Goal: Transaction & Acquisition: Book appointment/travel/reservation

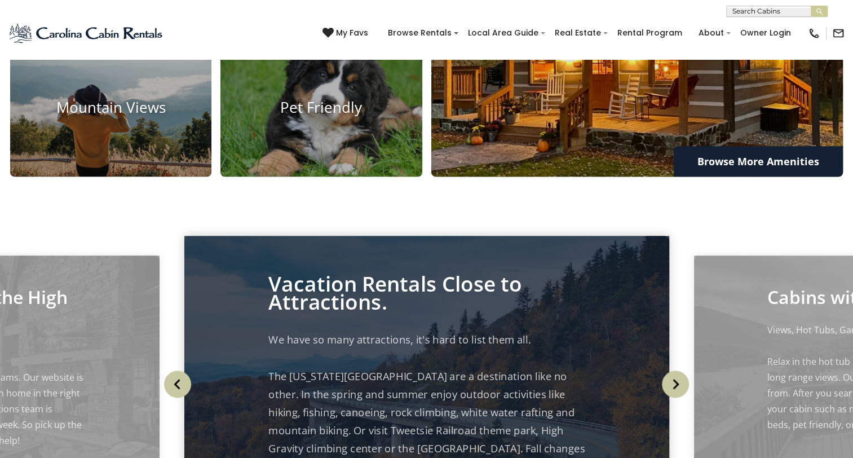
scroll to position [920, 0]
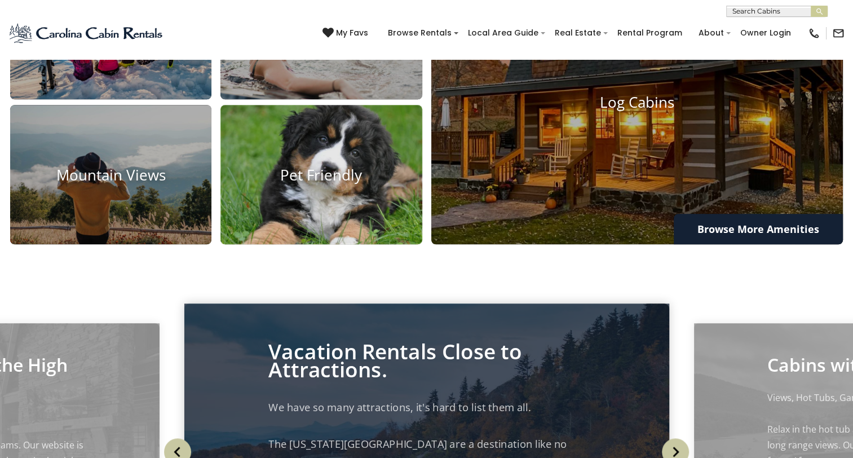
click at [305, 204] on img at bounding box center [321, 174] width 222 height 153
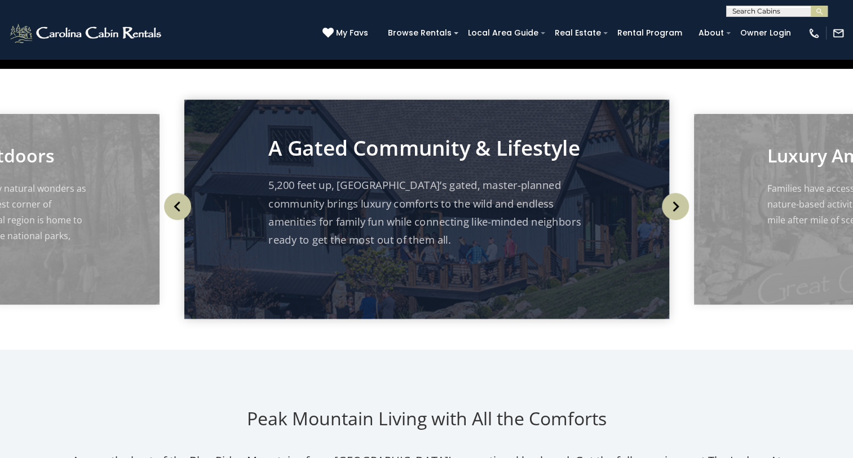
scroll to position [395, 0]
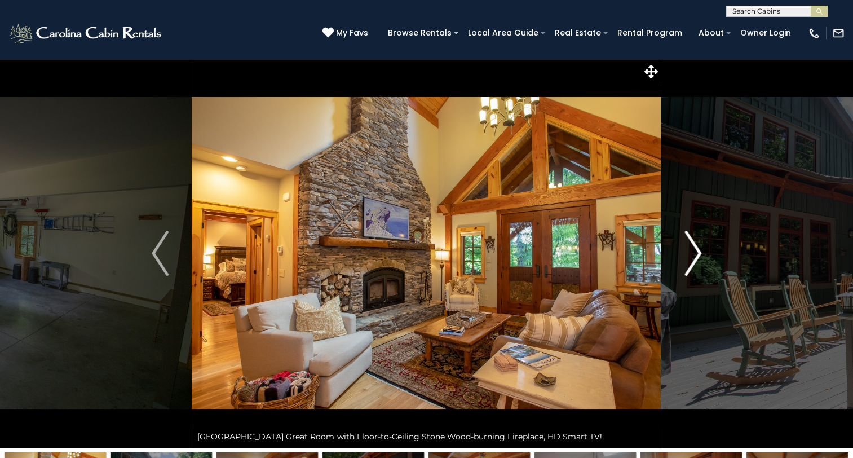
click at [692, 250] on img "Next" at bounding box center [693, 253] width 17 height 45
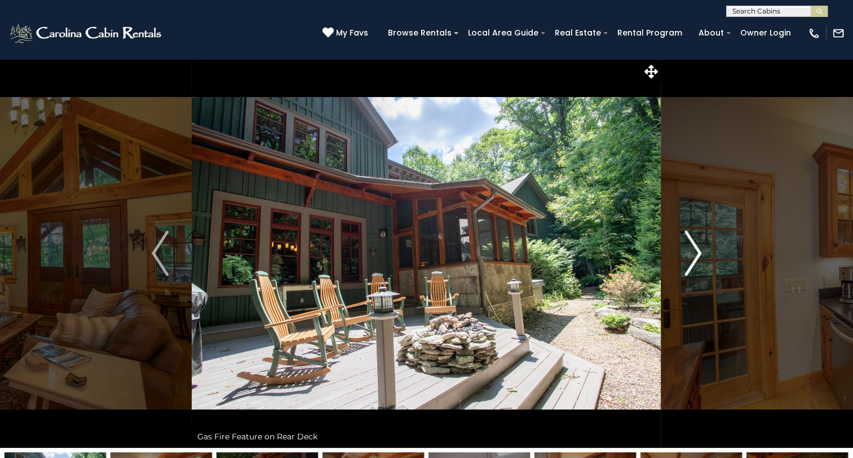
click at [691, 250] on img "Next" at bounding box center [693, 253] width 17 height 45
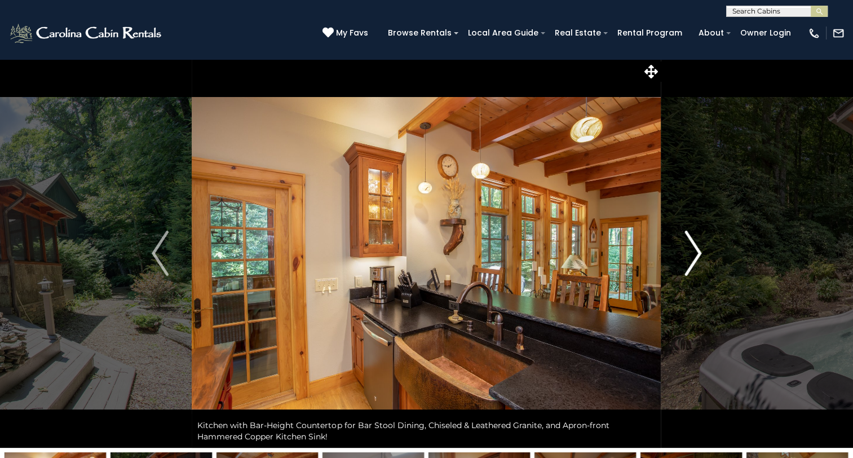
click at [691, 250] on img "Next" at bounding box center [693, 253] width 17 height 45
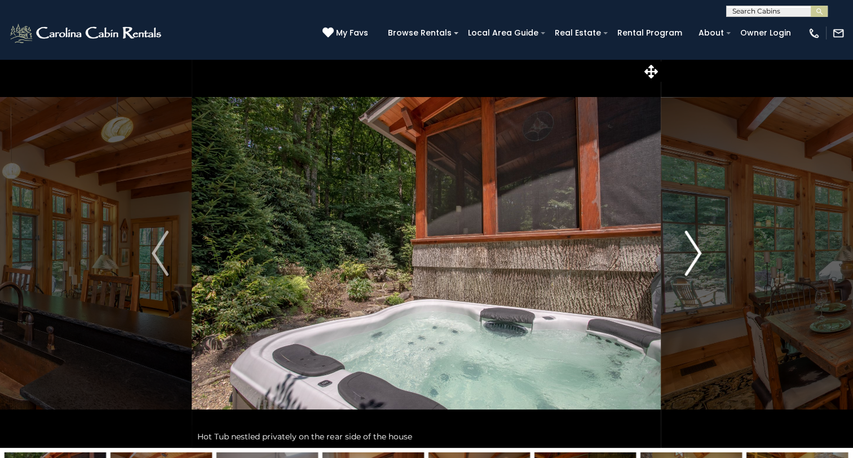
click at [691, 250] on img "Next" at bounding box center [693, 253] width 17 height 45
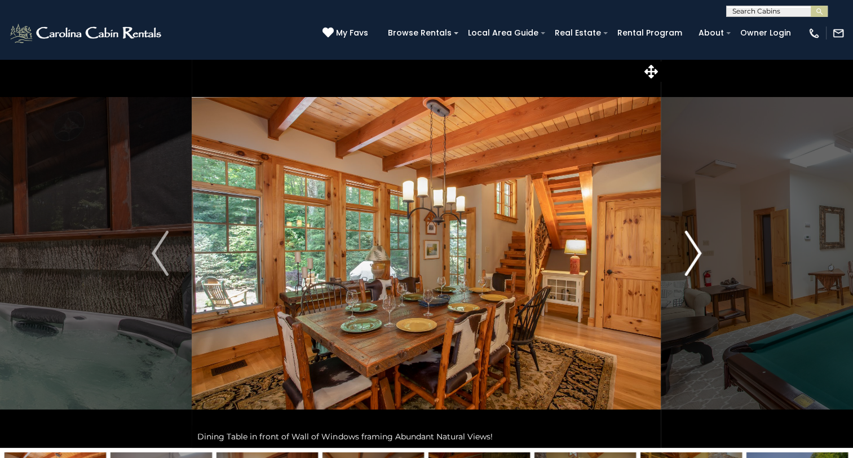
click at [691, 250] on img "Next" at bounding box center [693, 253] width 17 height 45
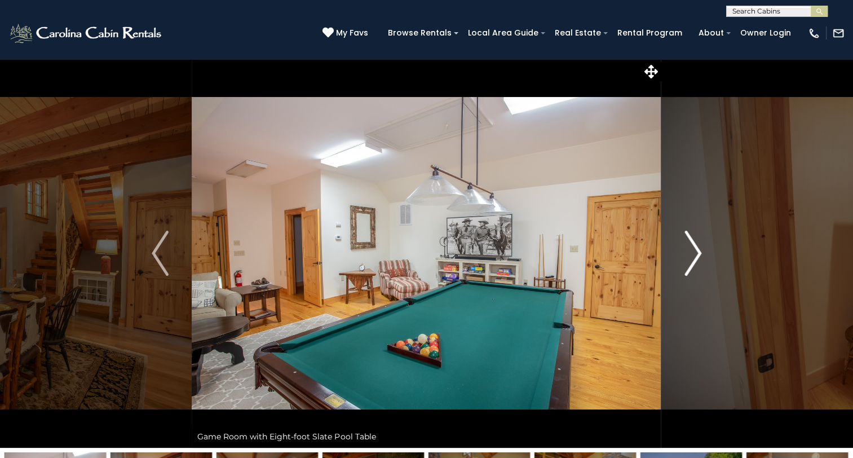
click at [691, 250] on img "Next" at bounding box center [693, 253] width 17 height 45
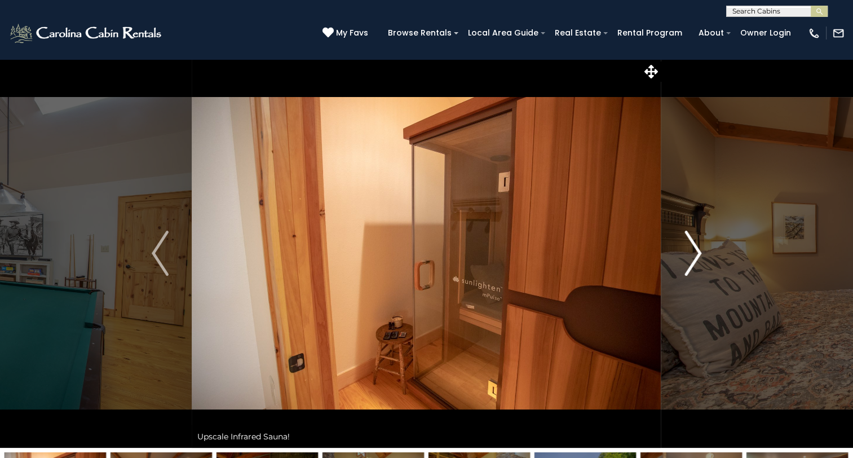
click at [691, 250] on img "Next" at bounding box center [693, 253] width 17 height 45
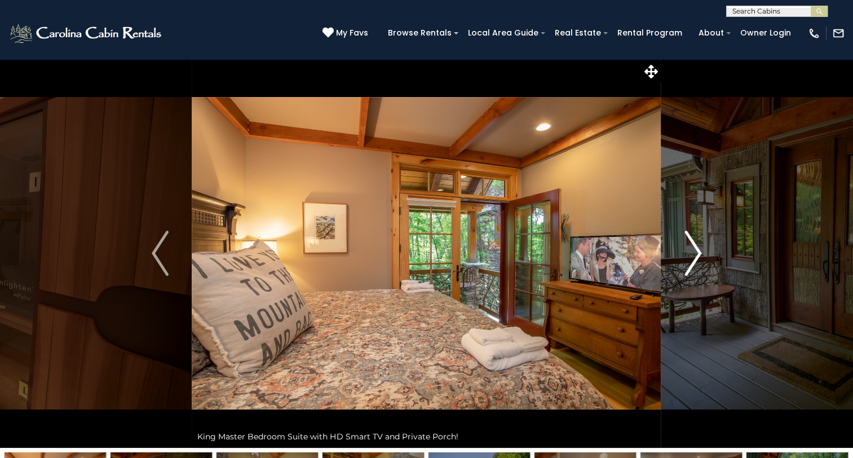
click at [691, 250] on img "Next" at bounding box center [693, 253] width 17 height 45
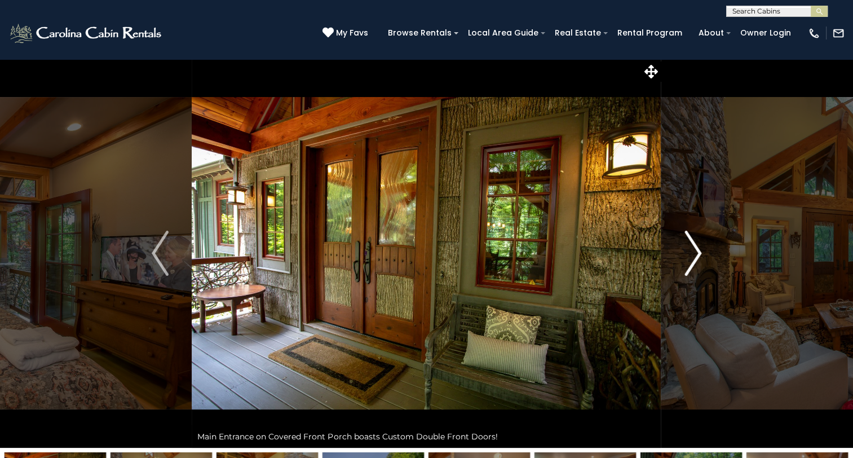
click at [691, 250] on img "Next" at bounding box center [693, 253] width 17 height 45
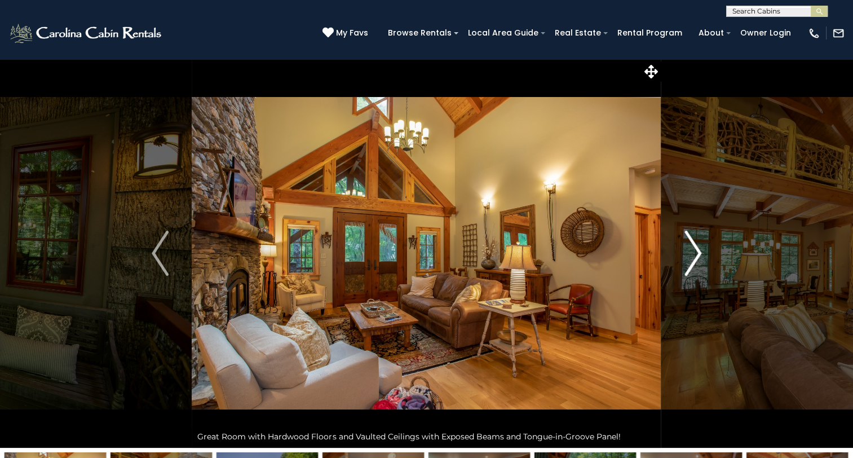
click at [691, 250] on img "Next" at bounding box center [693, 253] width 17 height 45
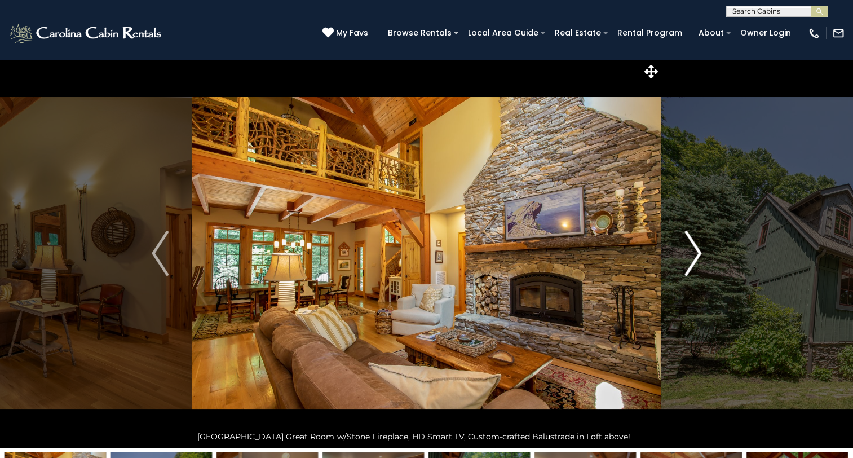
click at [691, 250] on img "Next" at bounding box center [693, 253] width 17 height 45
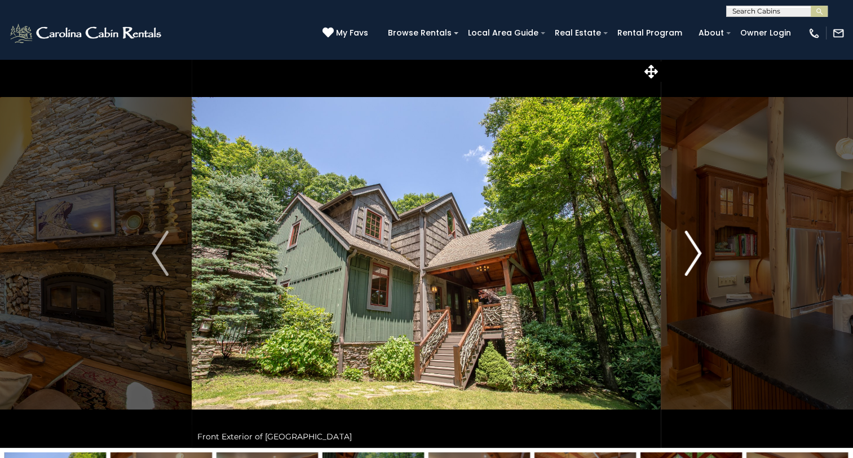
click at [691, 250] on img "Next" at bounding box center [693, 253] width 17 height 45
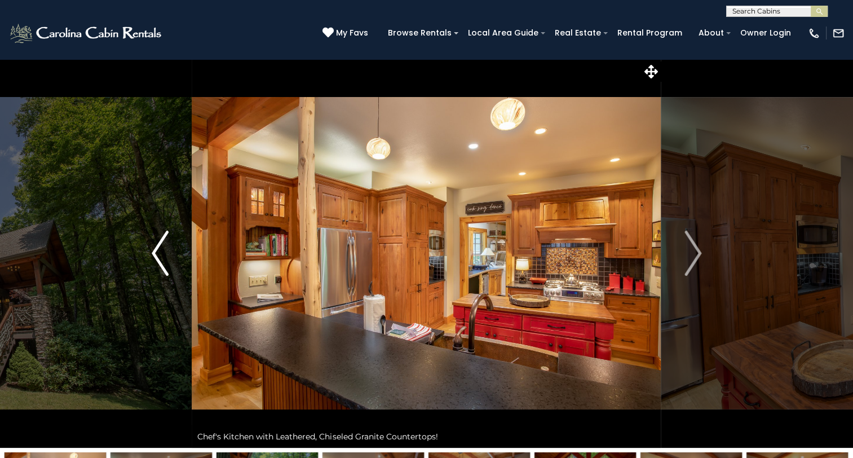
click at [165, 241] on img "Previous" at bounding box center [160, 253] width 17 height 45
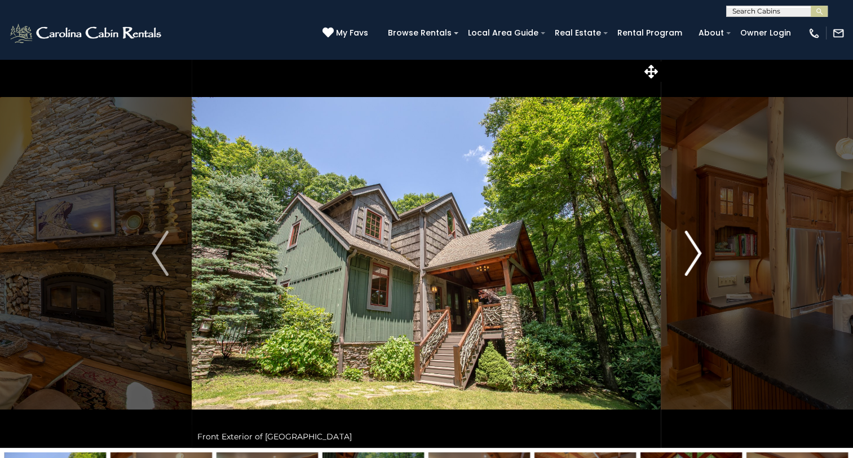
click at [680, 253] on button "Next" at bounding box center [693, 253] width 63 height 389
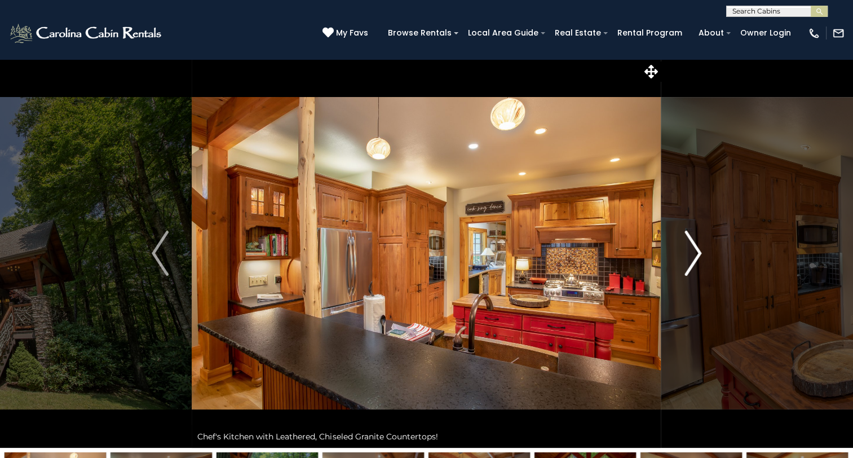
click at [680, 253] on button "Next" at bounding box center [693, 253] width 63 height 389
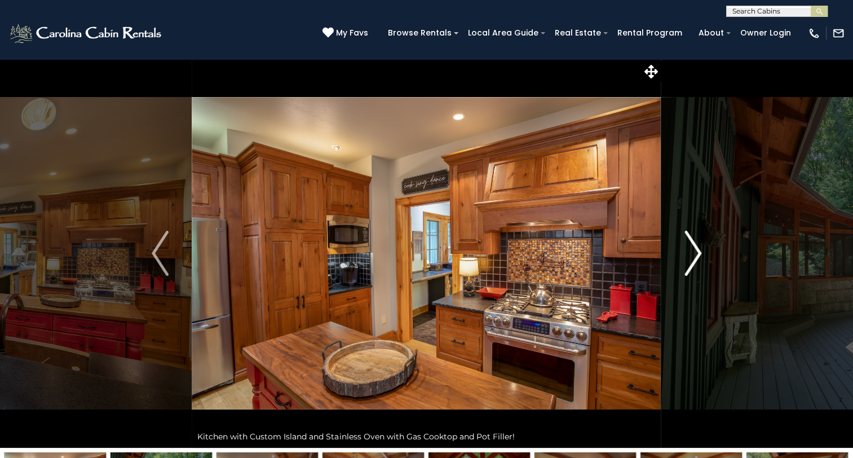
click at [680, 253] on button "Next" at bounding box center [693, 253] width 63 height 389
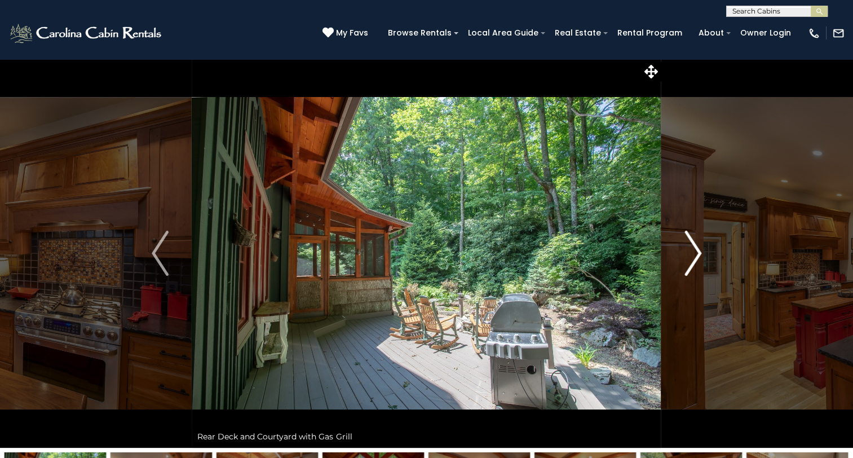
click at [680, 253] on button "Next" at bounding box center [693, 253] width 63 height 389
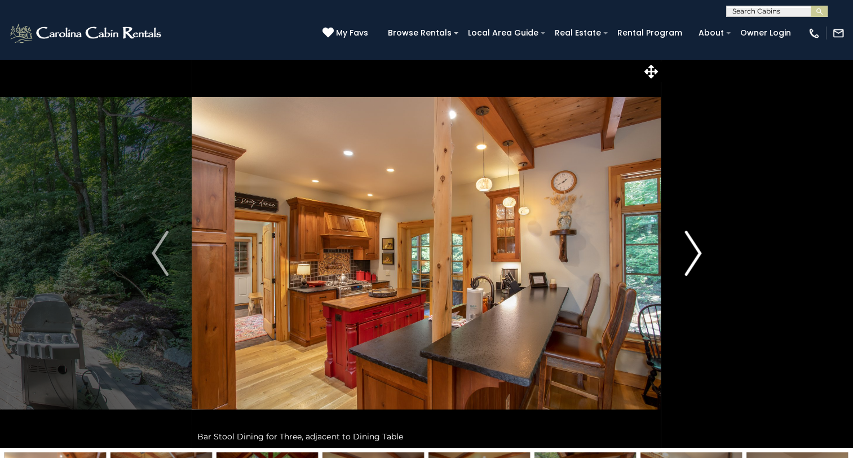
click at [680, 253] on button "Next" at bounding box center [693, 253] width 63 height 389
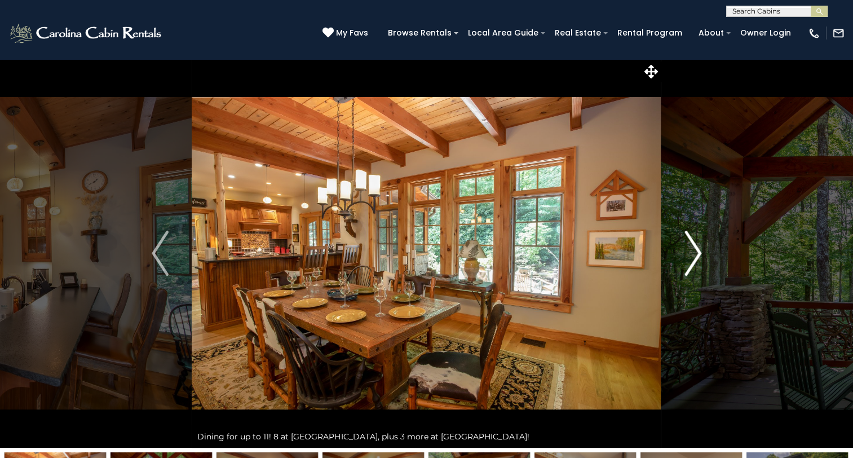
click at [680, 253] on button "Next" at bounding box center [693, 253] width 63 height 389
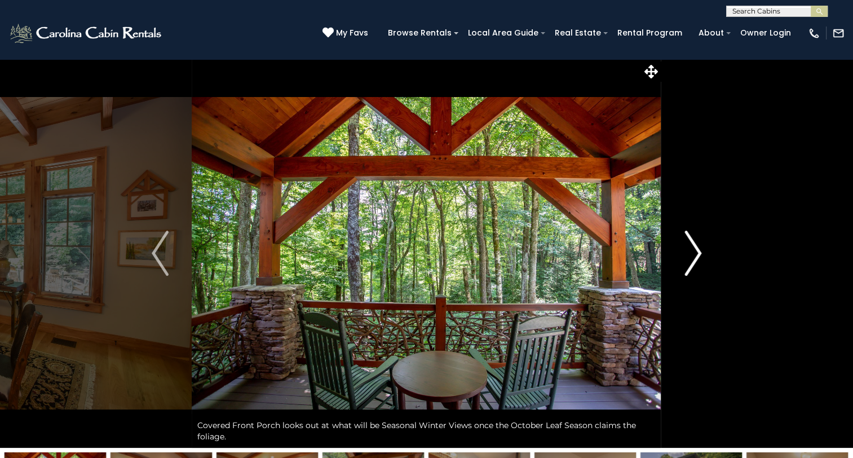
click at [680, 253] on button "Next" at bounding box center [693, 253] width 63 height 389
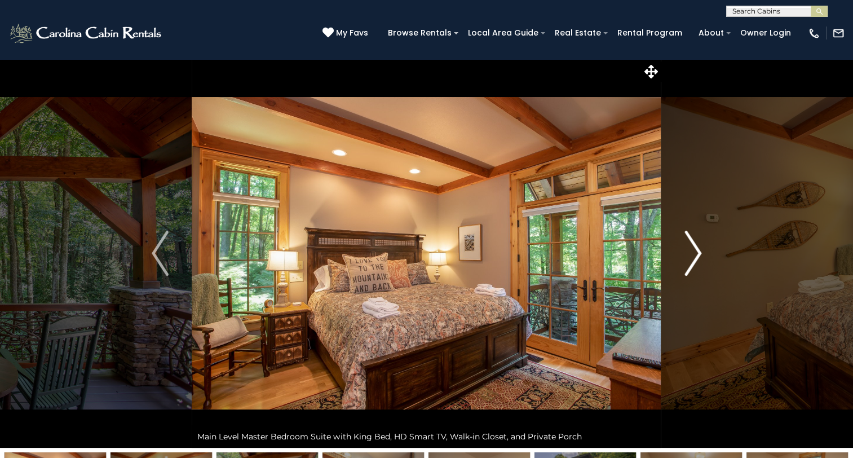
click at [680, 253] on button "Next" at bounding box center [693, 253] width 63 height 389
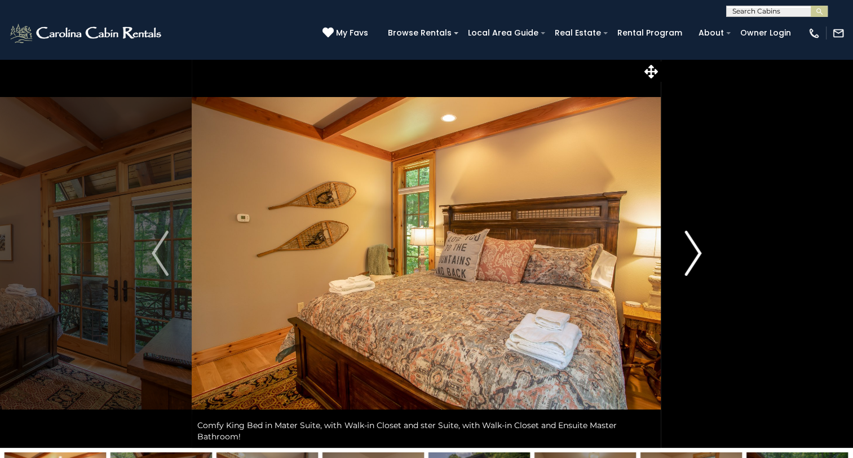
click at [680, 253] on button "Next" at bounding box center [693, 253] width 63 height 389
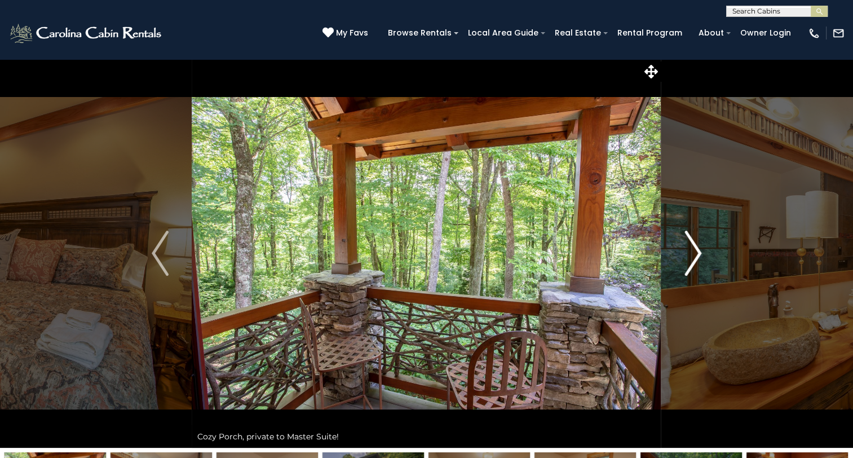
click at [680, 253] on button "Next" at bounding box center [693, 253] width 63 height 389
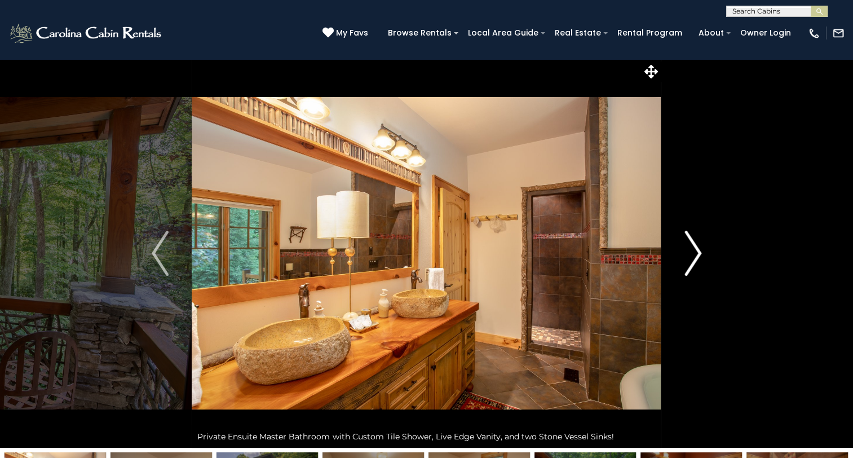
click at [680, 253] on button "Next" at bounding box center [693, 253] width 63 height 389
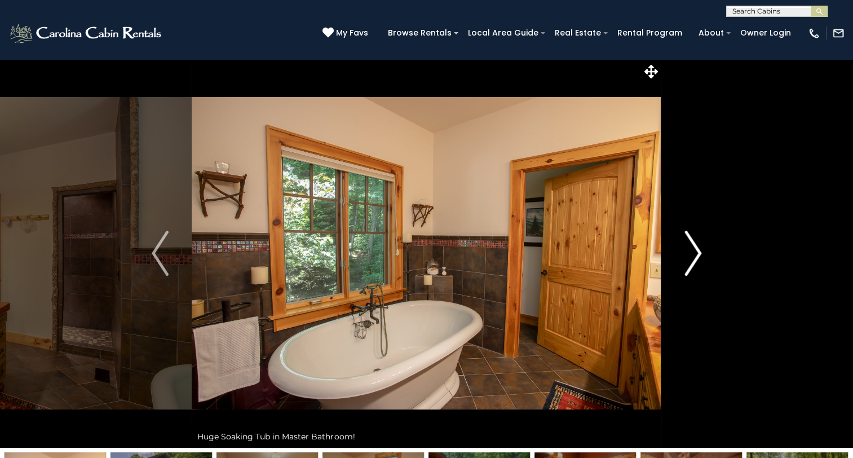
click at [680, 253] on button "Next" at bounding box center [693, 253] width 63 height 389
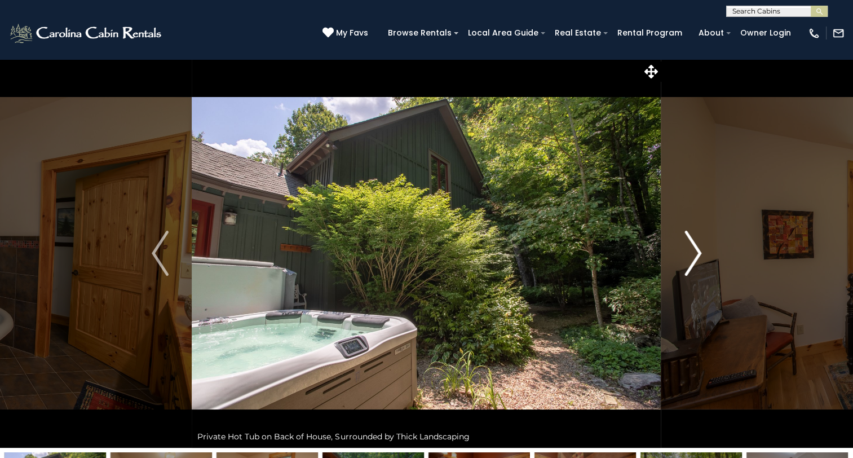
click at [680, 253] on button "Next" at bounding box center [693, 253] width 63 height 389
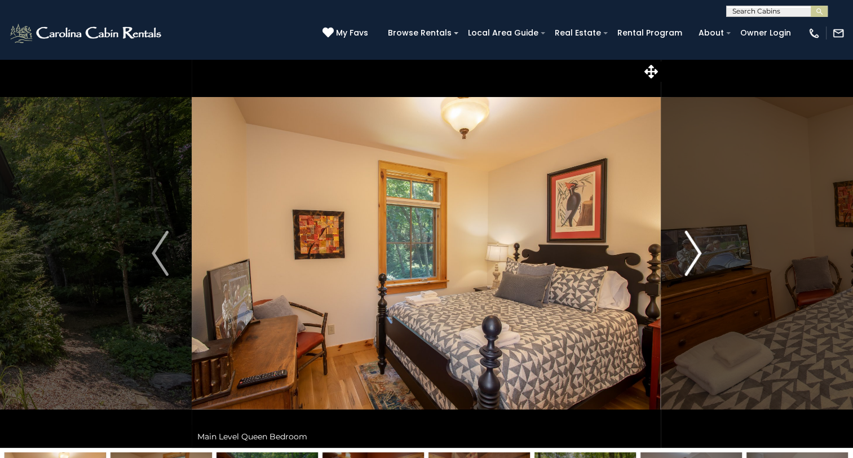
click at [680, 253] on button "Next" at bounding box center [693, 253] width 63 height 389
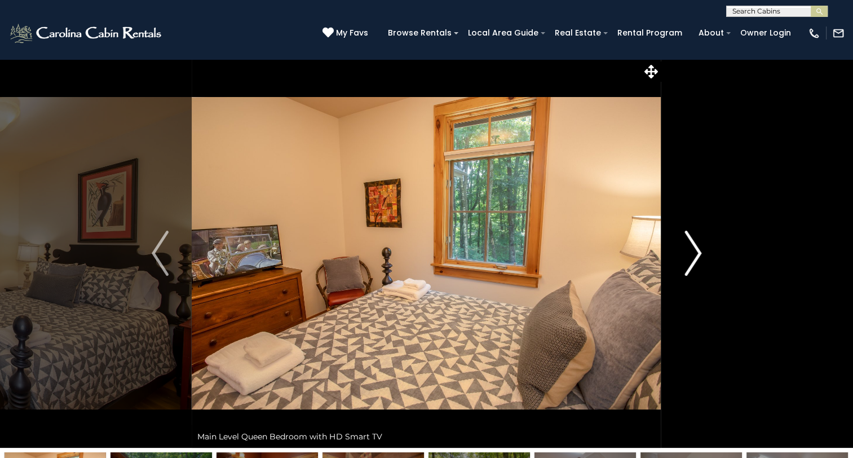
click at [680, 253] on button "Next" at bounding box center [693, 253] width 63 height 389
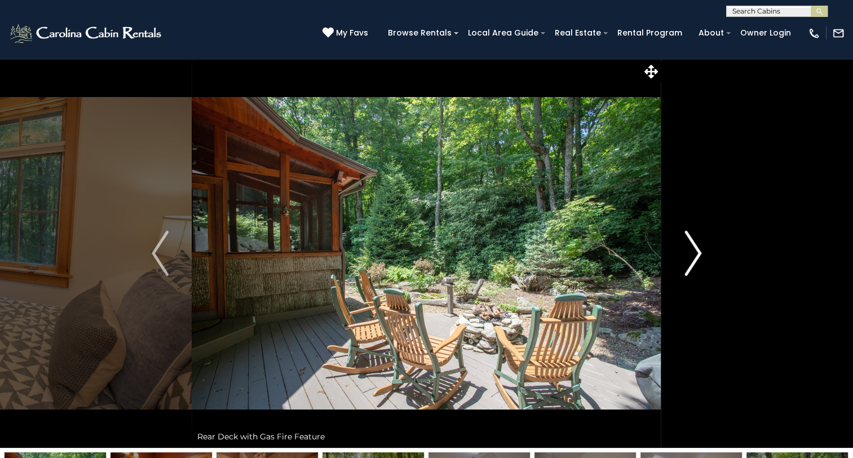
click at [680, 250] on button "Next" at bounding box center [693, 253] width 63 height 389
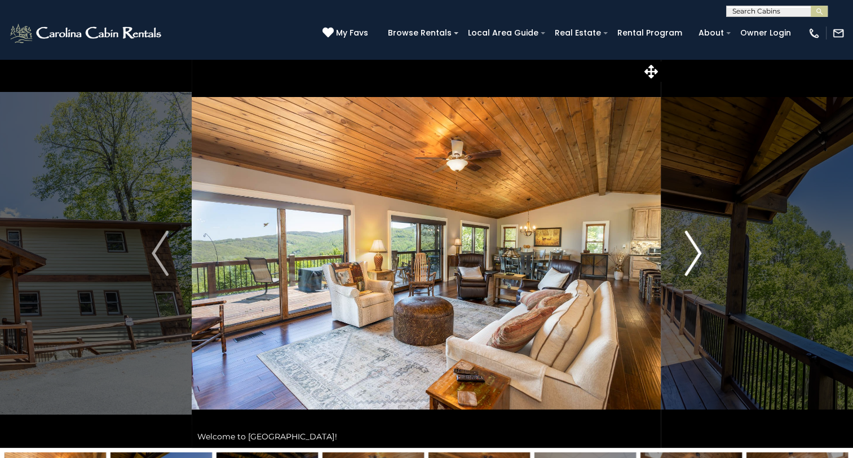
click at [697, 252] on img "Next" at bounding box center [693, 253] width 17 height 45
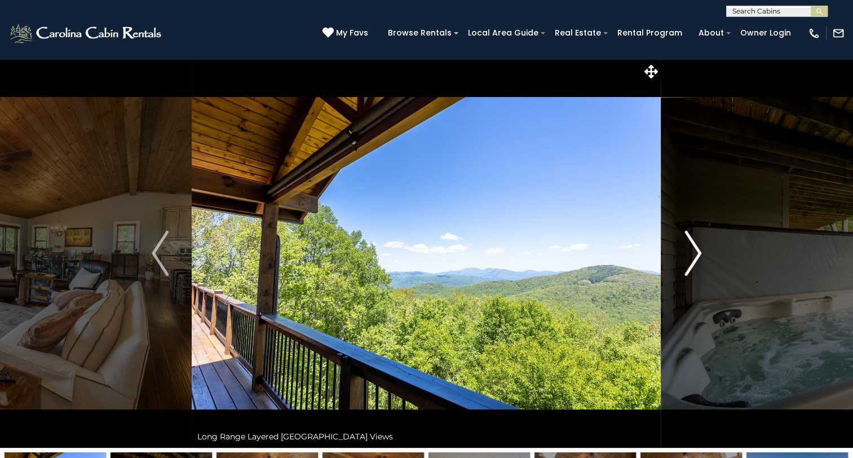
click at [697, 252] on img "Next" at bounding box center [693, 253] width 17 height 45
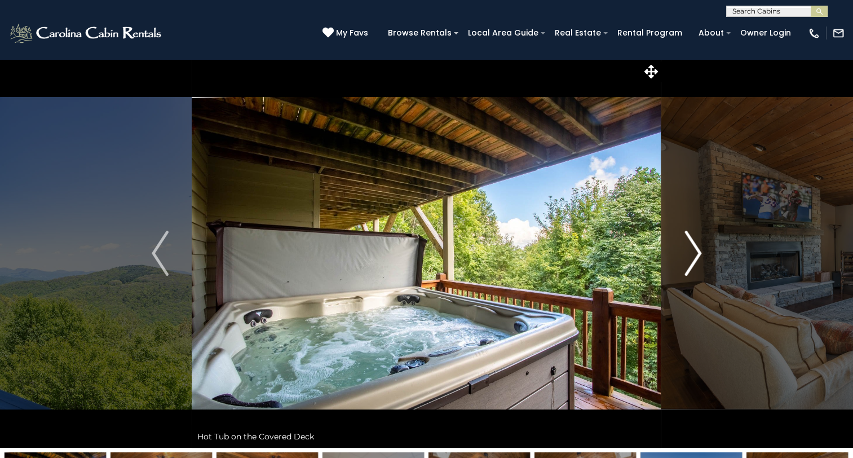
click at [697, 252] on img "Next" at bounding box center [693, 253] width 17 height 45
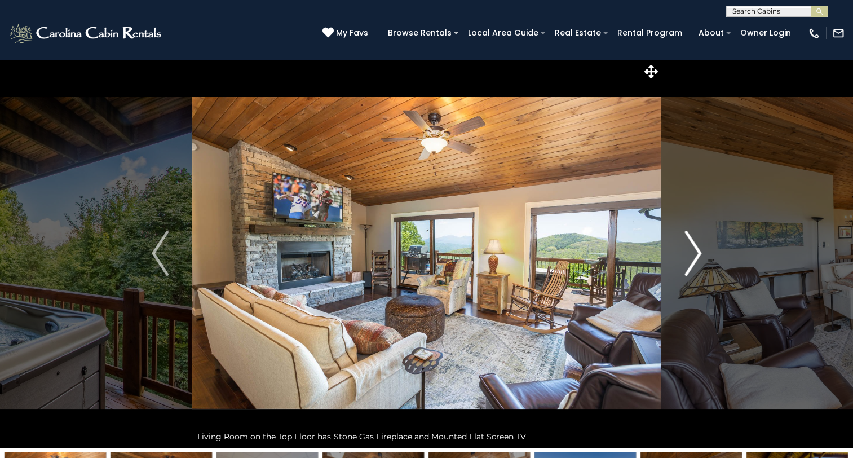
click at [697, 252] on img "Next" at bounding box center [693, 253] width 17 height 45
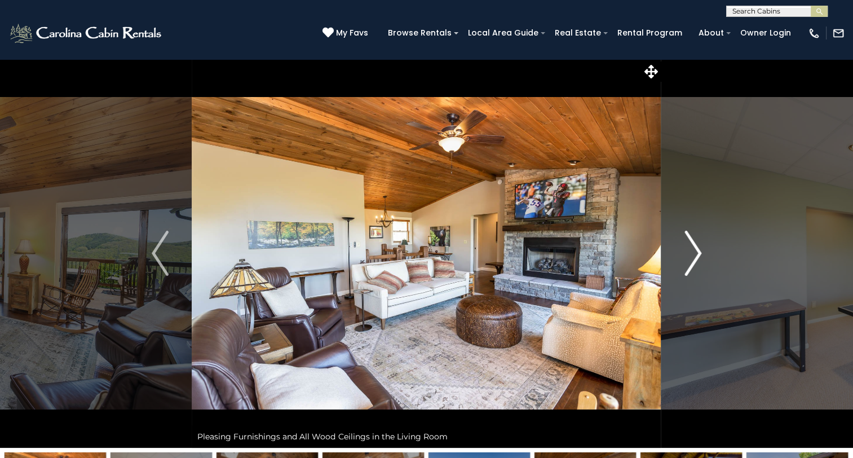
click at [697, 252] on img "Next" at bounding box center [693, 253] width 17 height 45
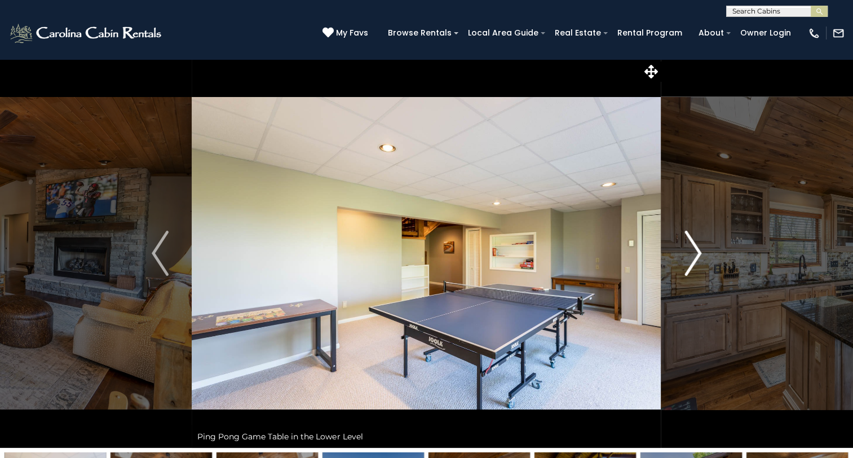
click at [697, 252] on img "Next" at bounding box center [693, 253] width 17 height 45
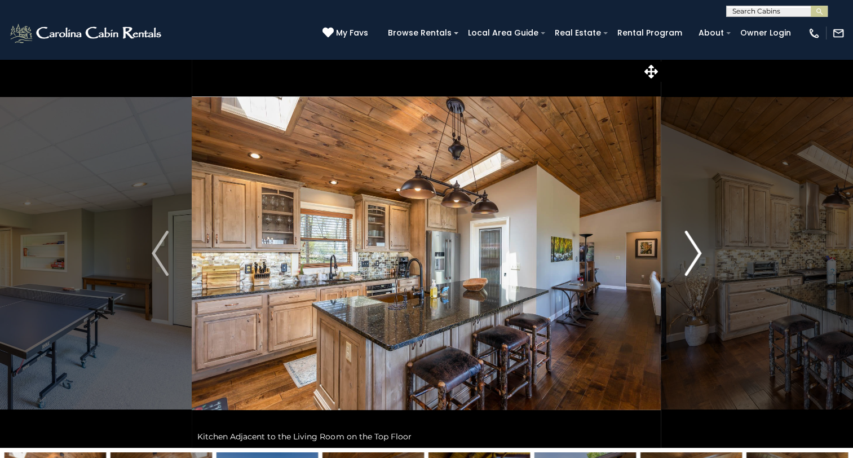
click at [697, 252] on img "Next" at bounding box center [693, 253] width 17 height 45
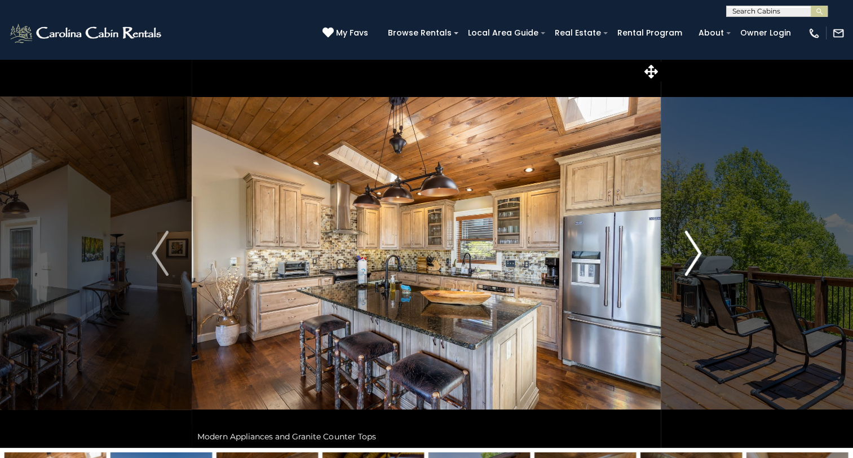
click at [697, 252] on img "Next" at bounding box center [693, 253] width 17 height 45
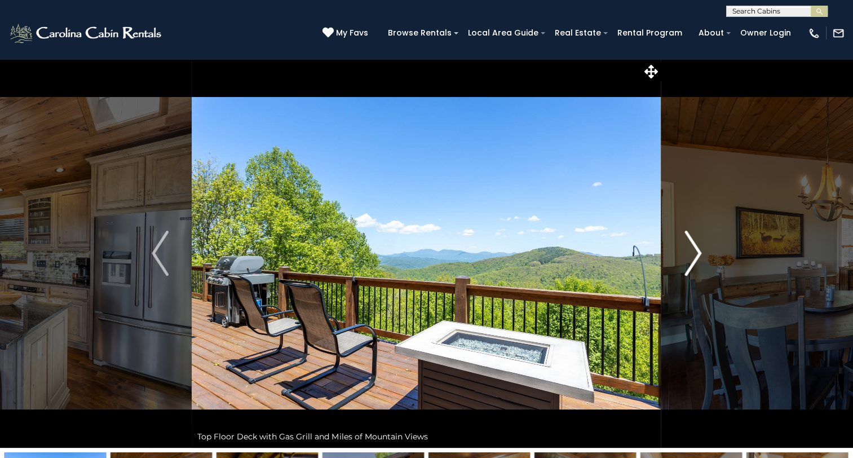
click at [697, 252] on img "Next" at bounding box center [693, 253] width 17 height 45
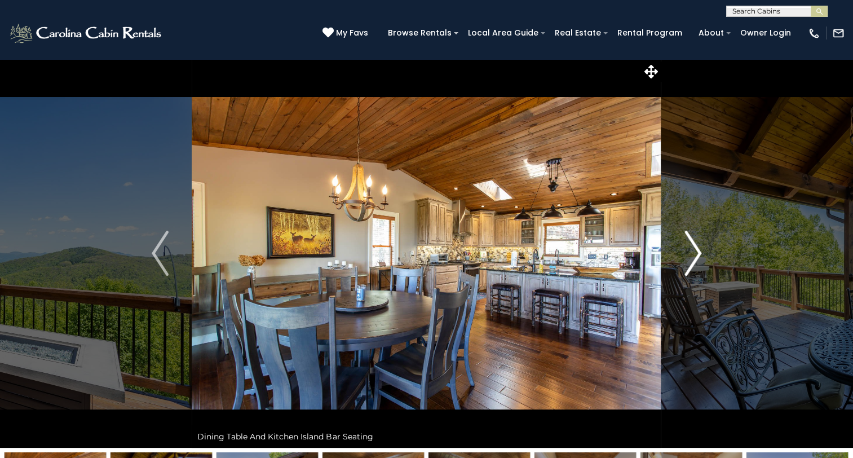
click at [697, 252] on img "Next" at bounding box center [693, 253] width 17 height 45
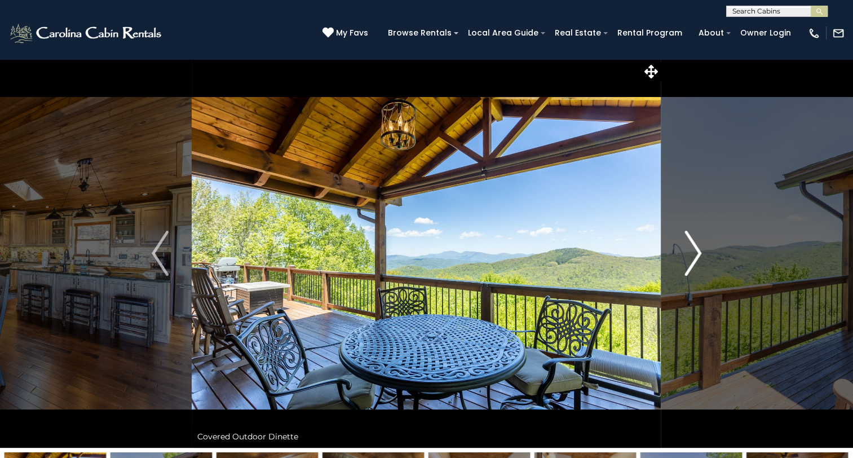
click at [697, 252] on img "Next" at bounding box center [693, 253] width 17 height 45
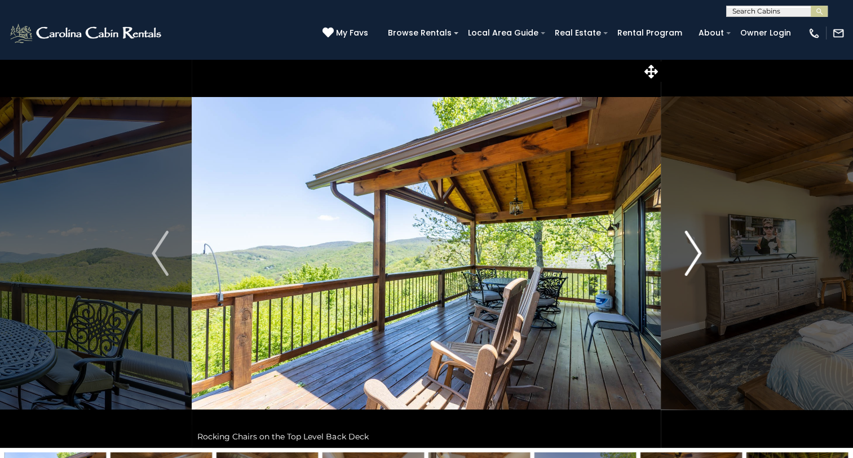
click at [697, 252] on img "Next" at bounding box center [693, 253] width 17 height 45
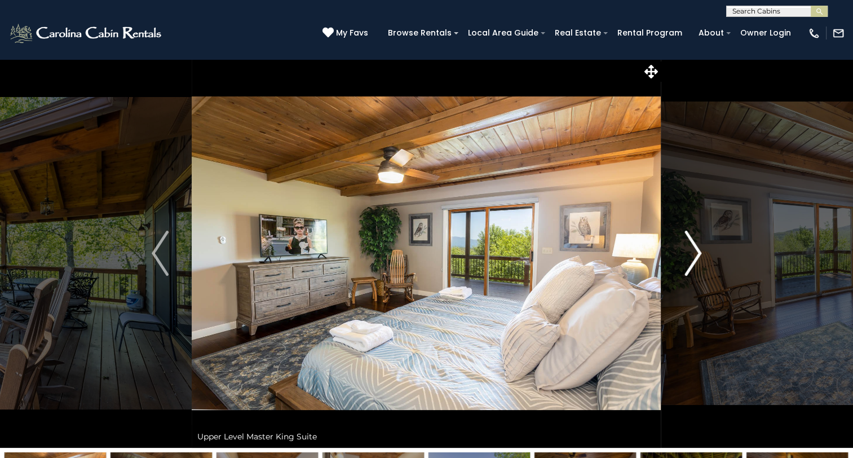
click at [697, 252] on img "Next" at bounding box center [693, 253] width 17 height 45
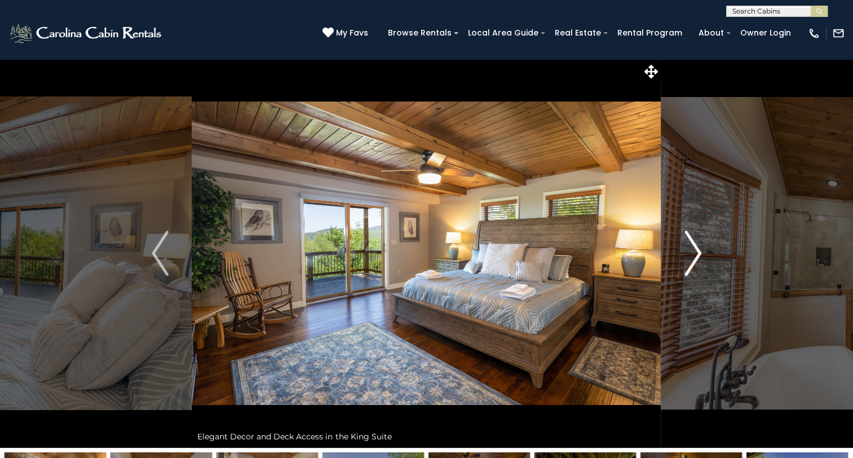
click at [697, 252] on img "Next" at bounding box center [693, 253] width 17 height 45
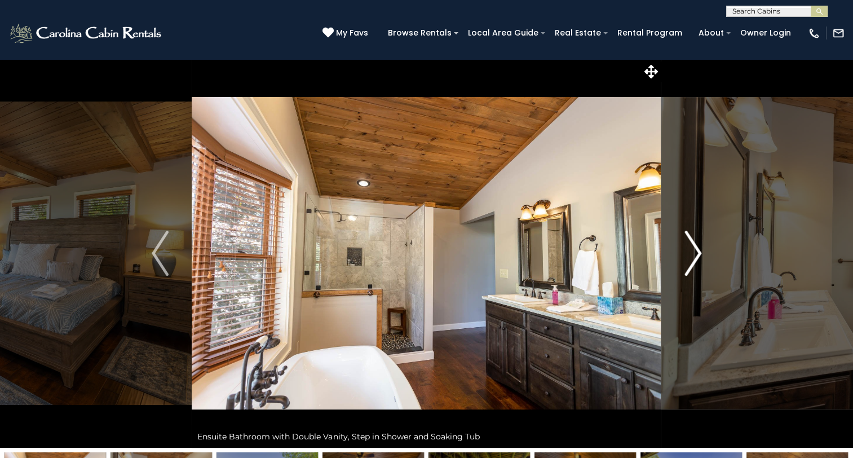
click at [697, 252] on img "Next" at bounding box center [693, 253] width 17 height 45
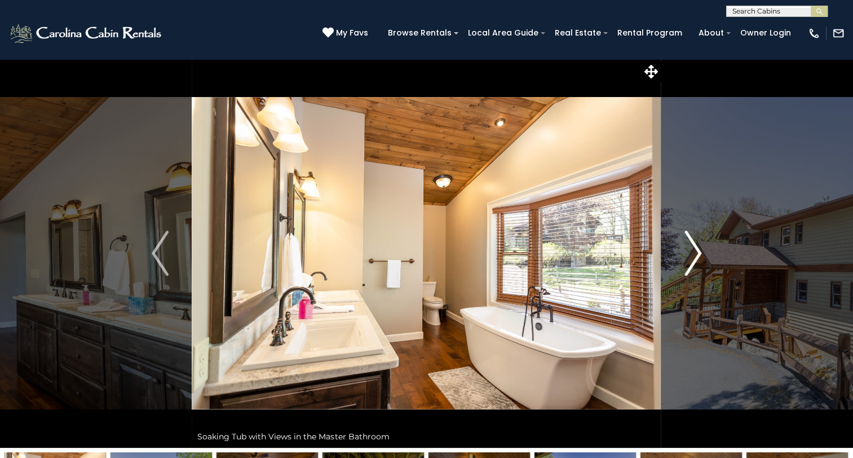
click at [697, 252] on img "Next" at bounding box center [693, 253] width 17 height 45
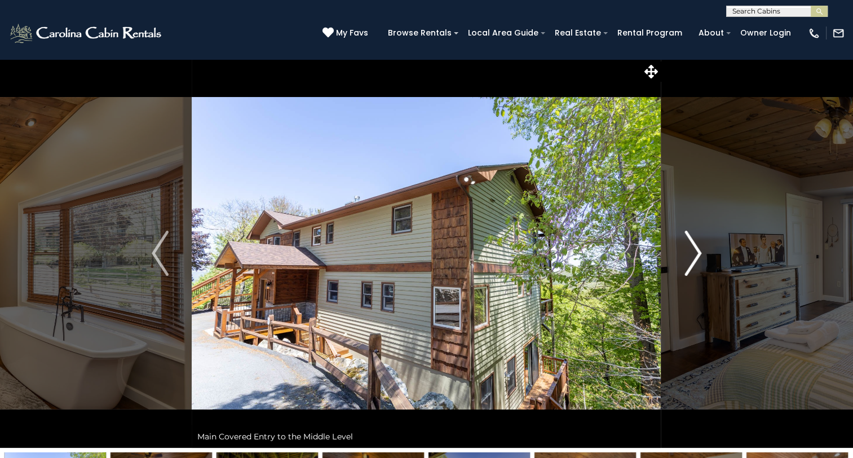
click at [697, 252] on img "Next" at bounding box center [693, 253] width 17 height 45
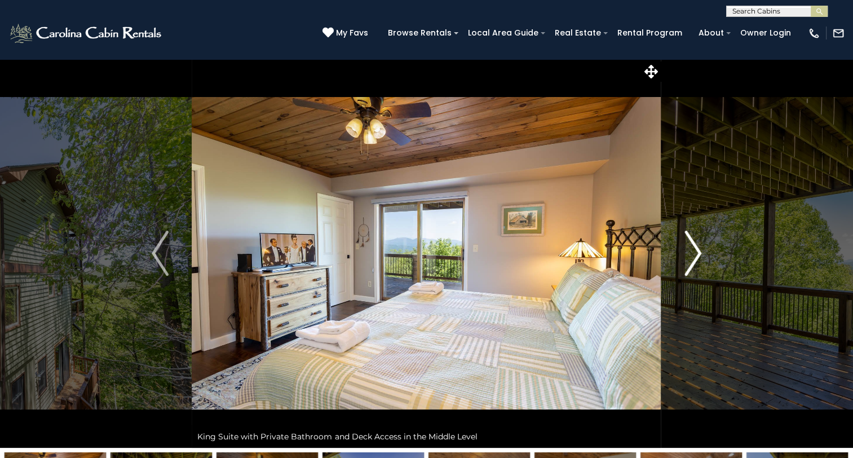
click at [697, 252] on img "Next" at bounding box center [693, 253] width 17 height 45
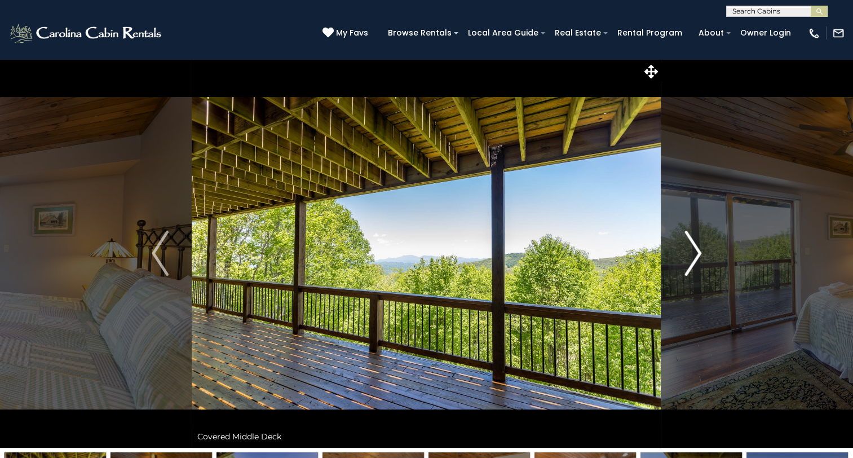
click at [697, 252] on img "Next" at bounding box center [693, 253] width 17 height 45
